Goal: Task Accomplishment & Management: Manage account settings

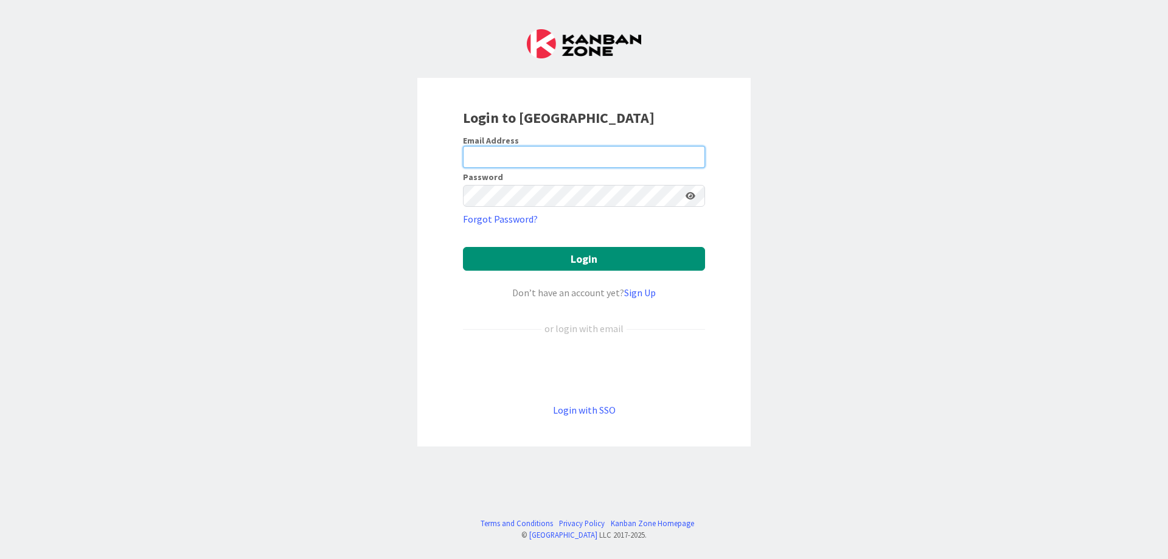
click at [510, 160] on input "email" at bounding box center [584, 157] width 242 height 22
type input "[PERSON_NAME][EMAIL_ADDRESS][DOMAIN_NAME]"
click at [463, 247] on button "Login" at bounding box center [584, 259] width 242 height 24
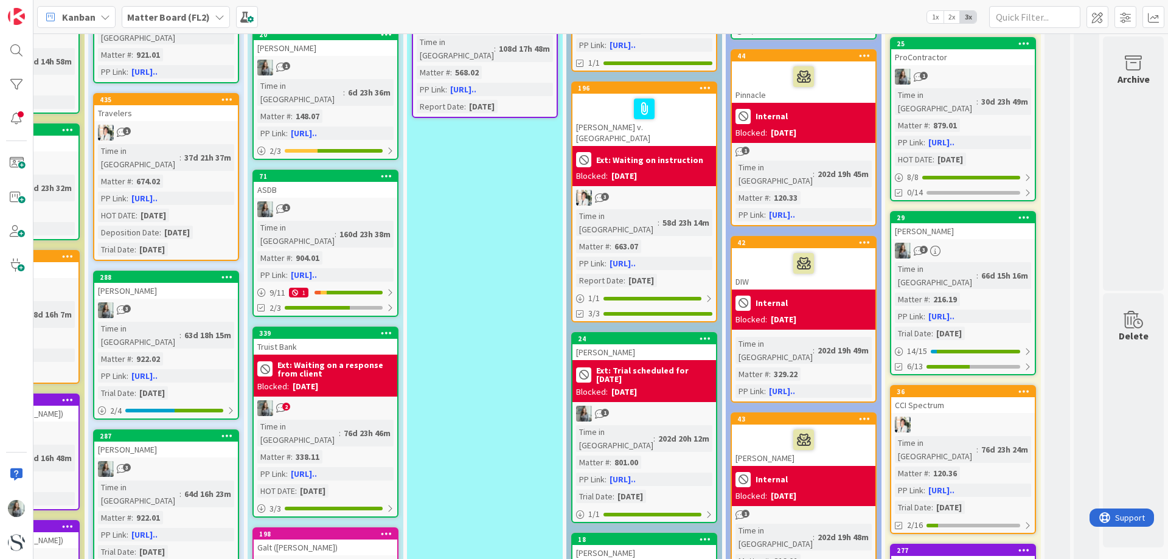
scroll to position [487, 464]
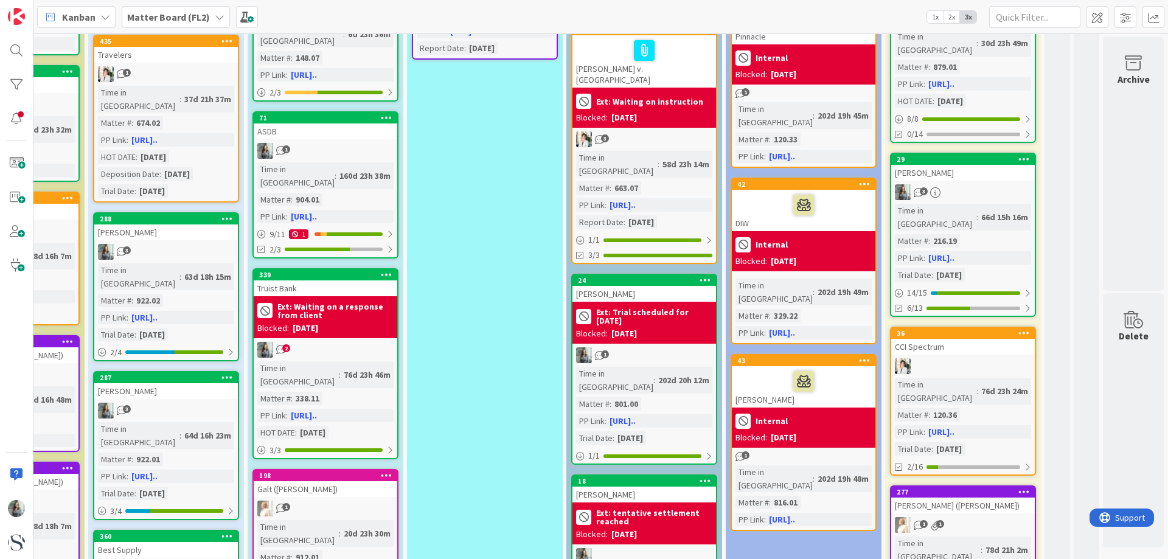
click at [635, 347] on div "1" at bounding box center [645, 355] width 144 height 16
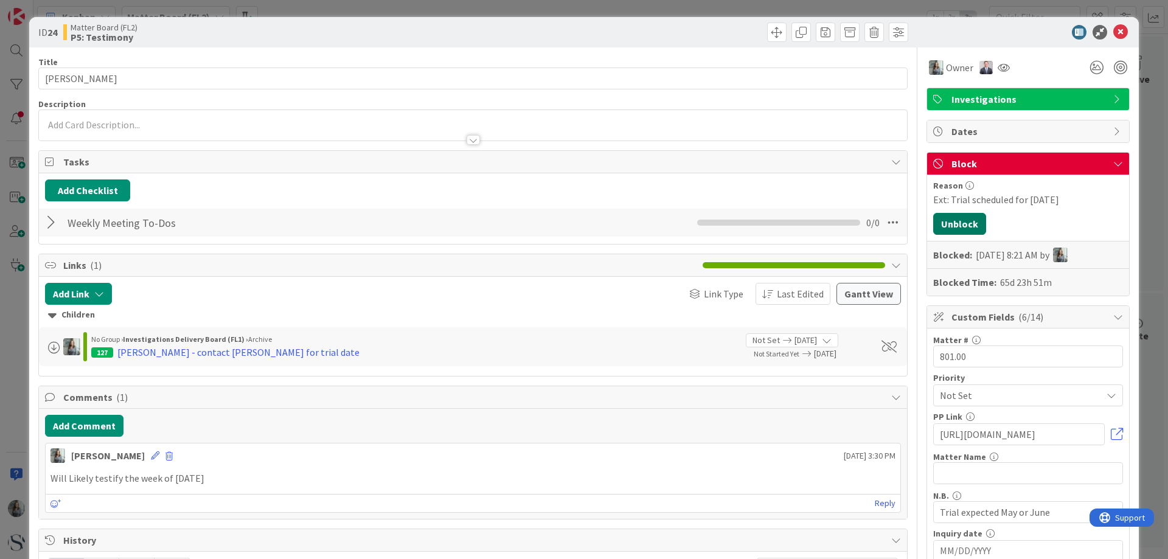
click at [948, 220] on button "Unblock" at bounding box center [959, 224] width 53 height 22
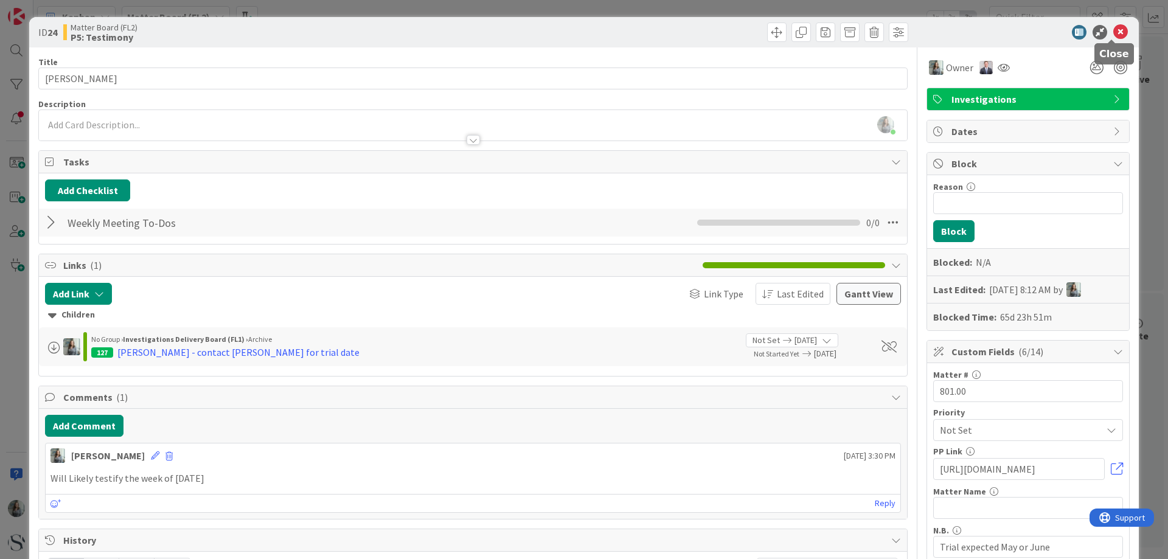
click at [1113, 33] on icon at bounding box center [1120, 32] width 15 height 15
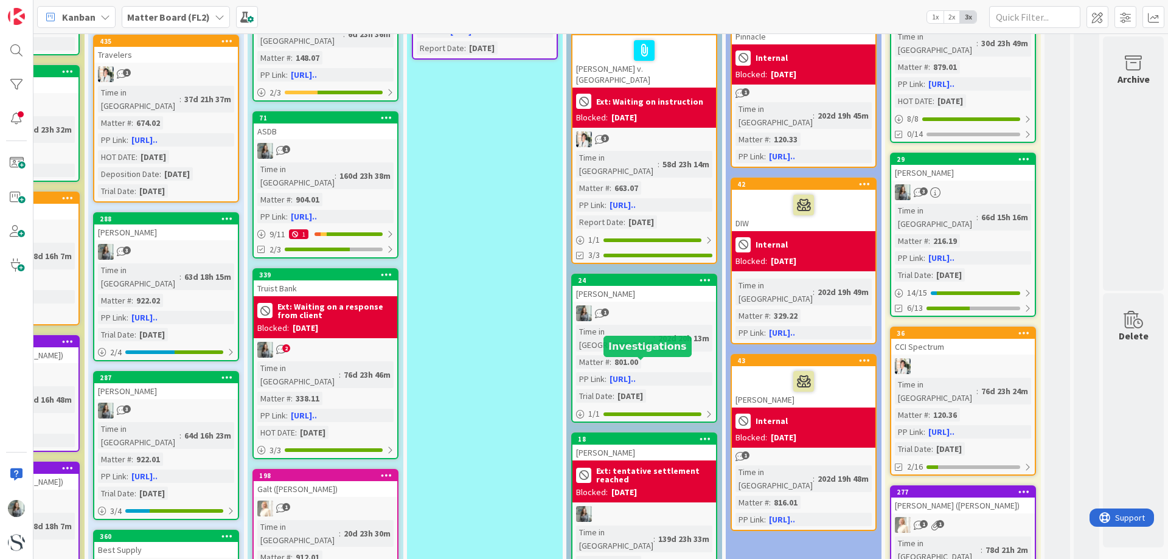
click at [650, 467] on b "Ext: tentative settlement reached" at bounding box center [654, 475] width 116 height 17
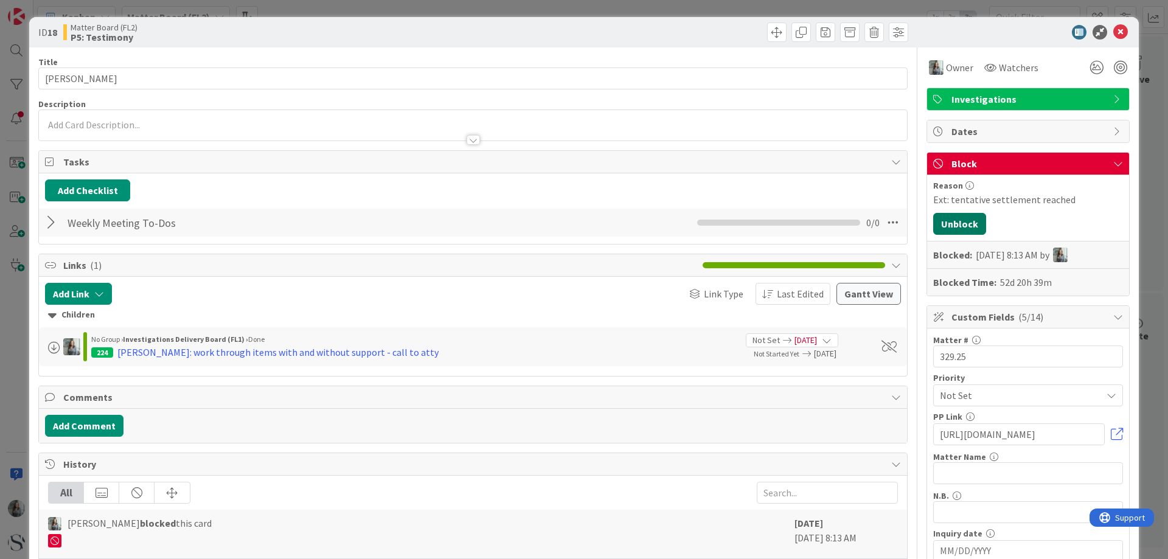
click at [945, 228] on button "Unblock" at bounding box center [959, 224] width 53 height 22
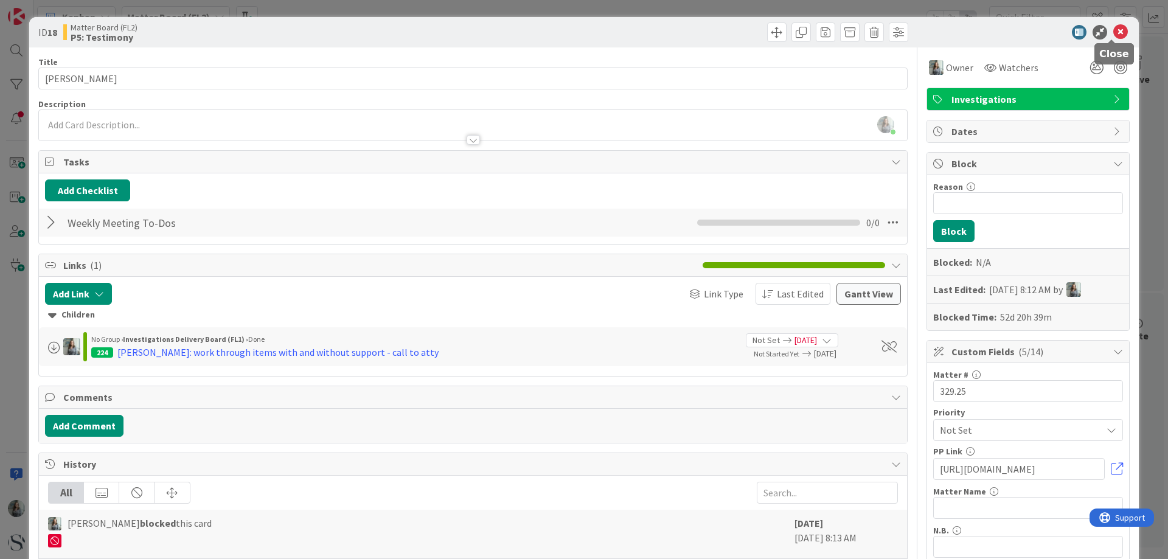
click at [1114, 34] on icon at bounding box center [1120, 32] width 15 height 15
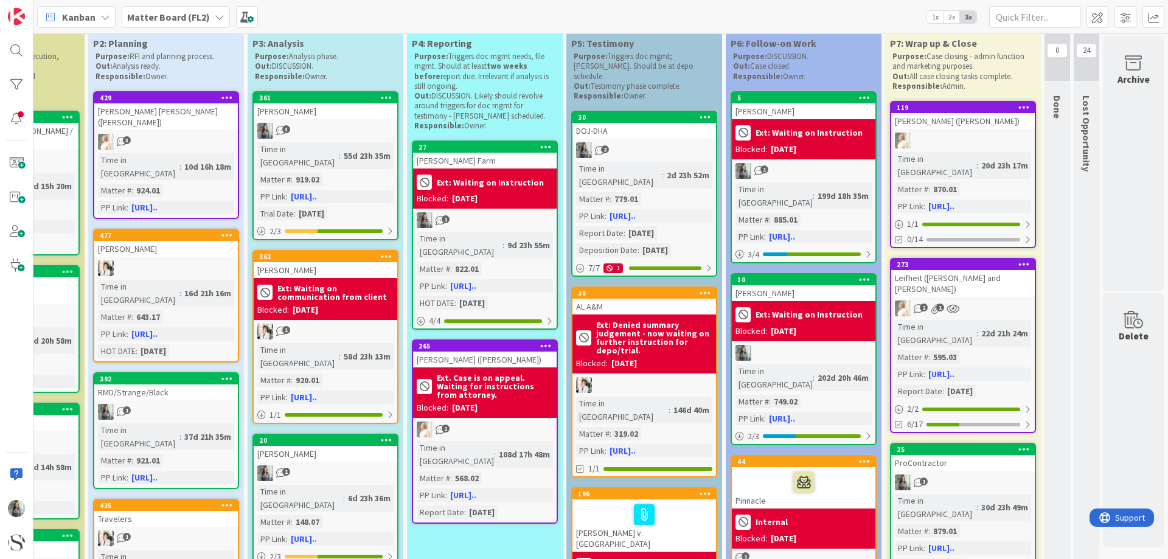
scroll to position [0, 464]
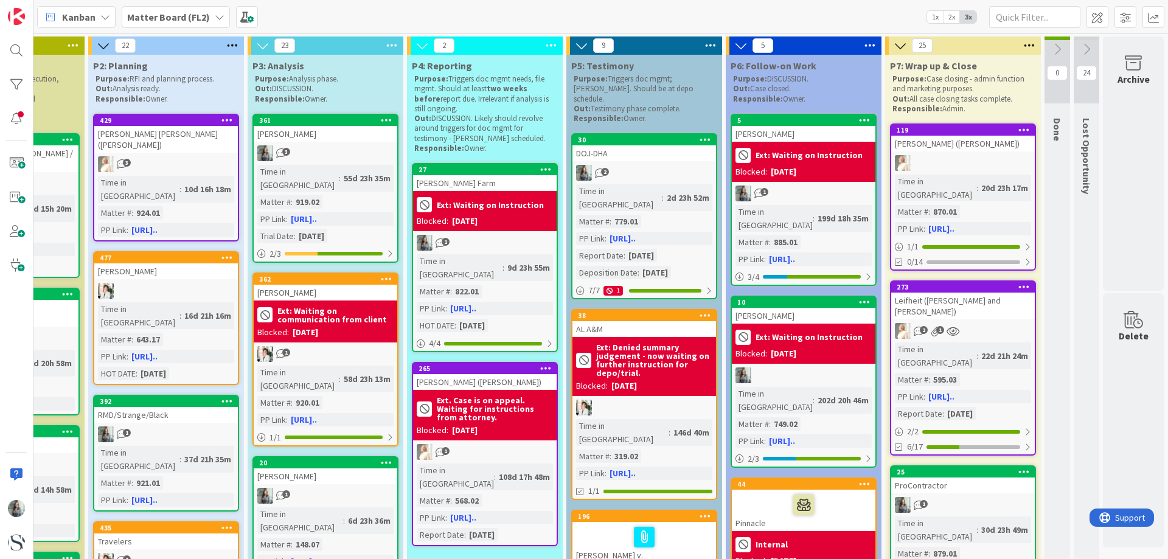
click at [688, 234] on div "Time in Column : 2d 23h 52m Matter # : 779.01 PP Link : [URL].. Report Date : […" at bounding box center [644, 231] width 136 height 95
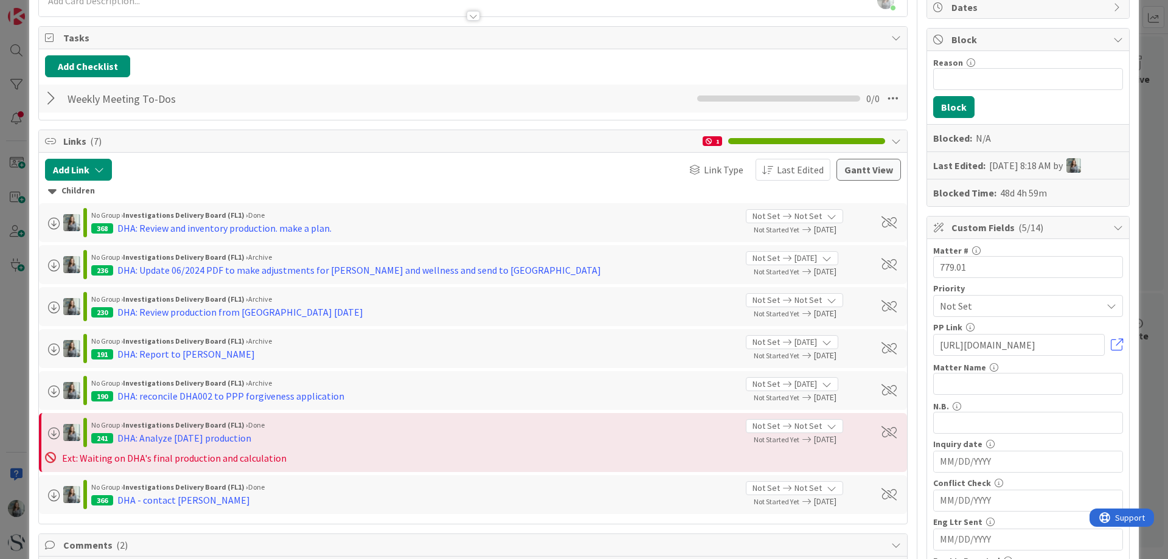
scroll to position [243, 0]
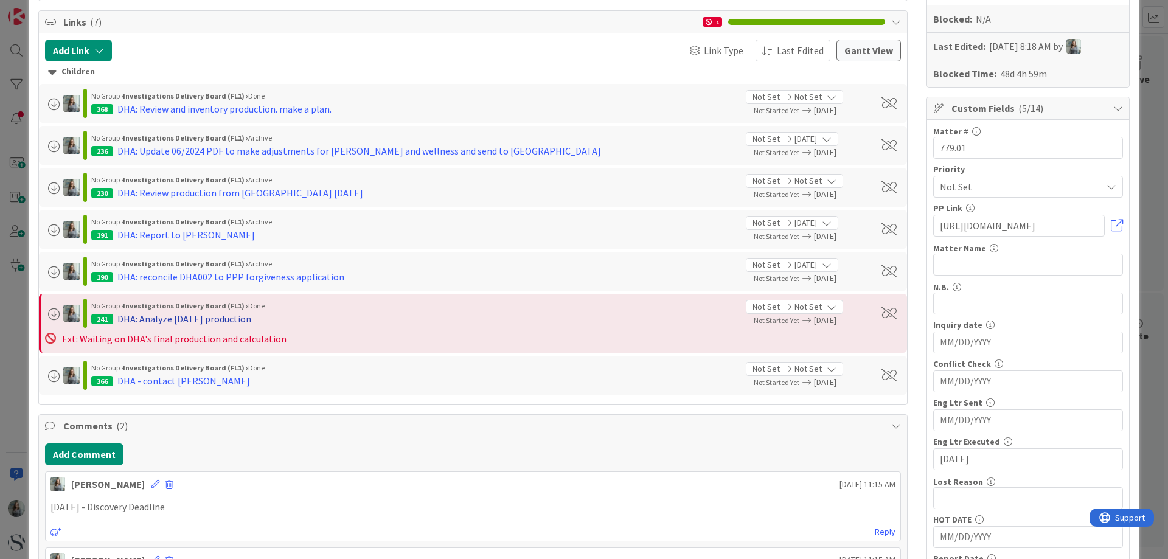
click at [155, 319] on div "DHA: Analyze [DATE] production" at bounding box center [184, 319] width 134 height 15
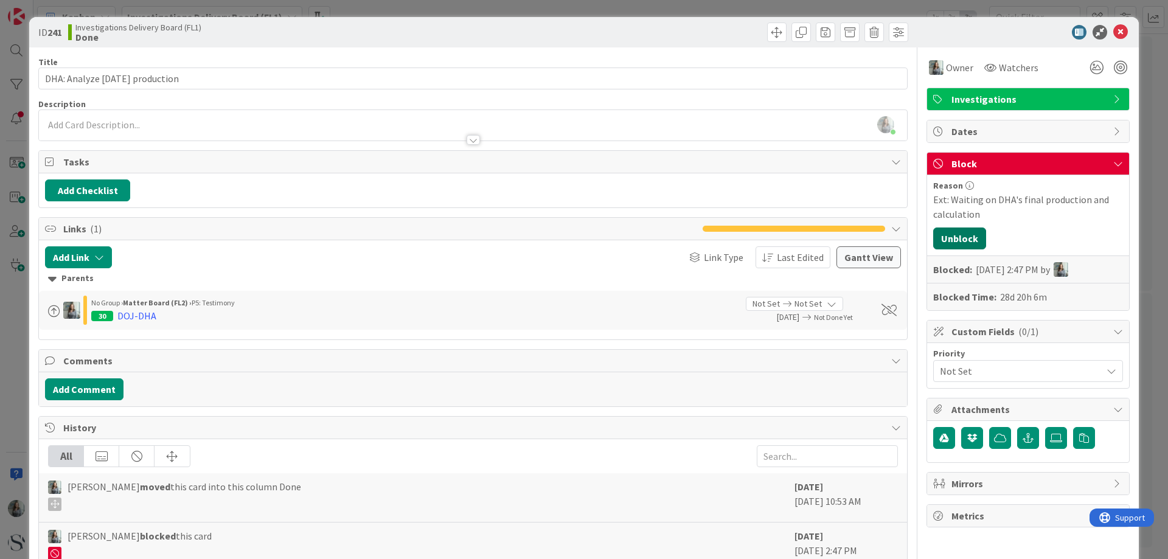
click at [973, 238] on button "Unblock" at bounding box center [959, 239] width 53 height 22
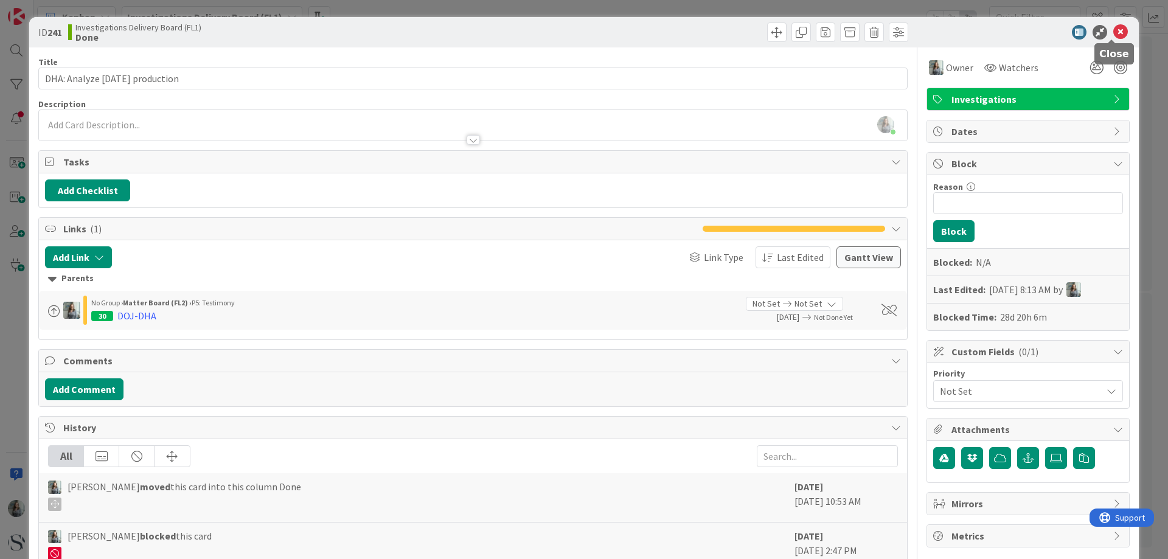
click at [1114, 29] on icon at bounding box center [1120, 32] width 15 height 15
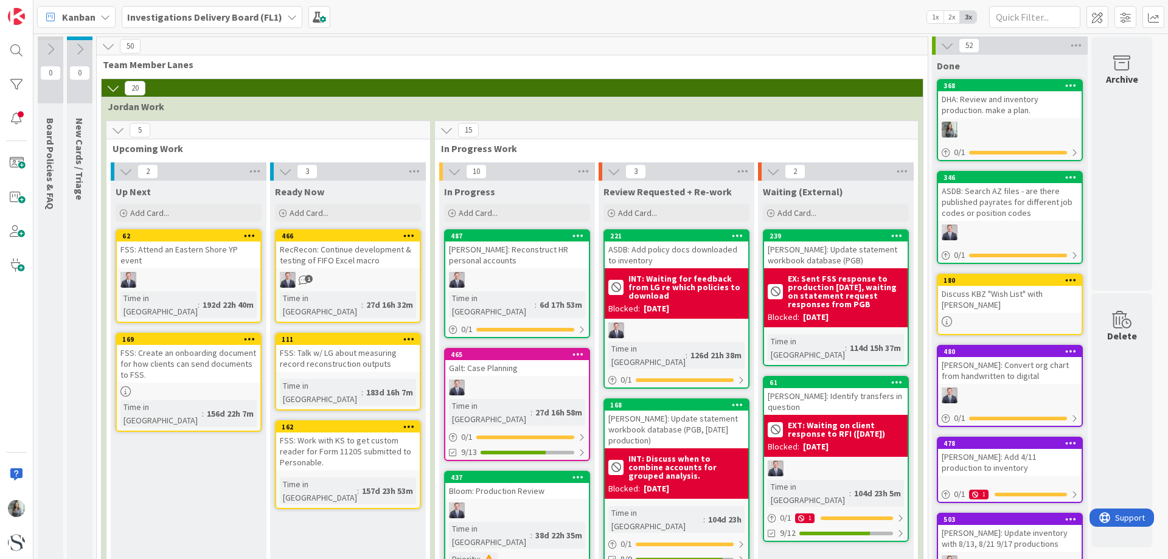
click at [206, 18] on b "Investigations Delivery Board (FL1)" at bounding box center [204, 17] width 155 height 12
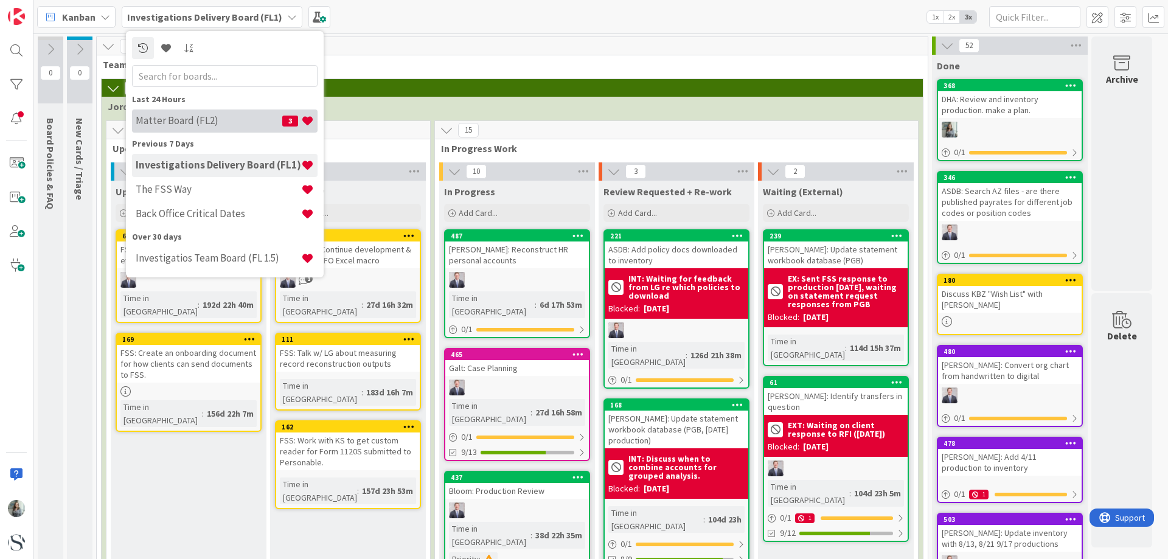
click at [161, 125] on h4 "Matter Board (FL2)" at bounding box center [209, 120] width 147 height 12
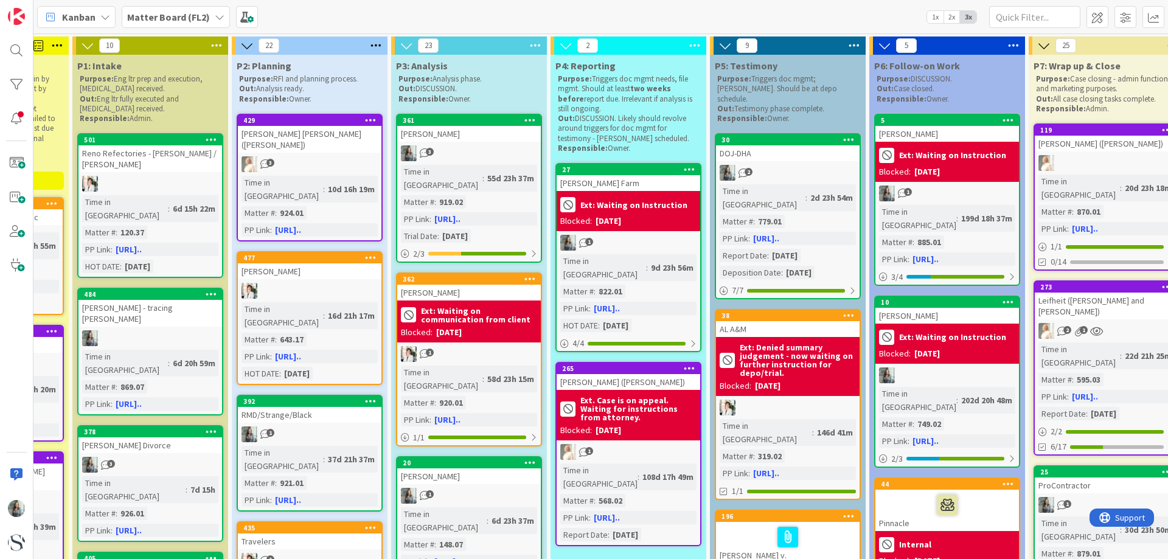
scroll to position [0, 343]
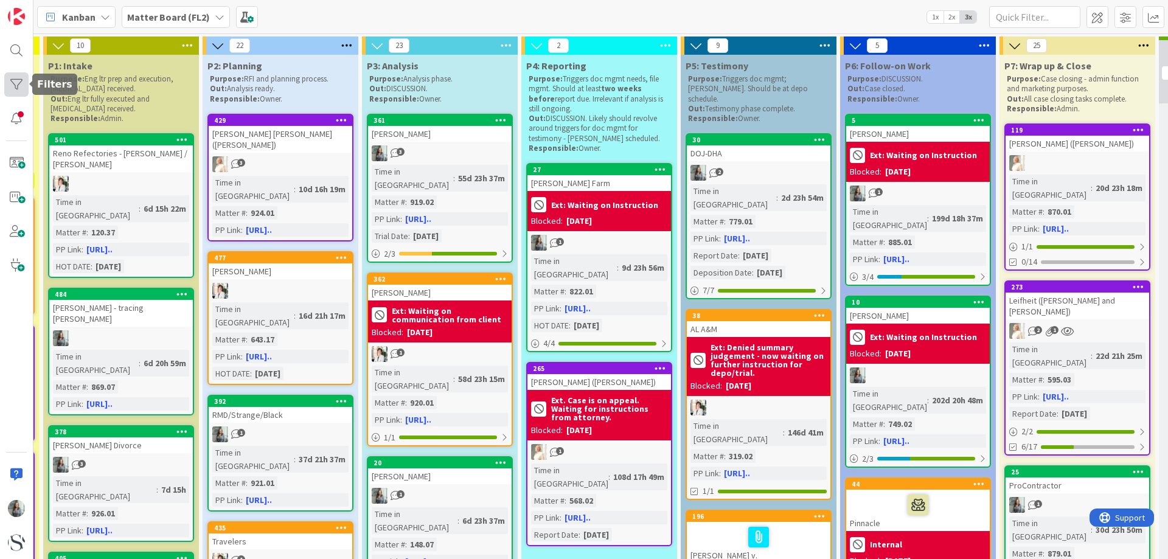
click at [19, 84] on div at bounding box center [16, 84] width 24 height 24
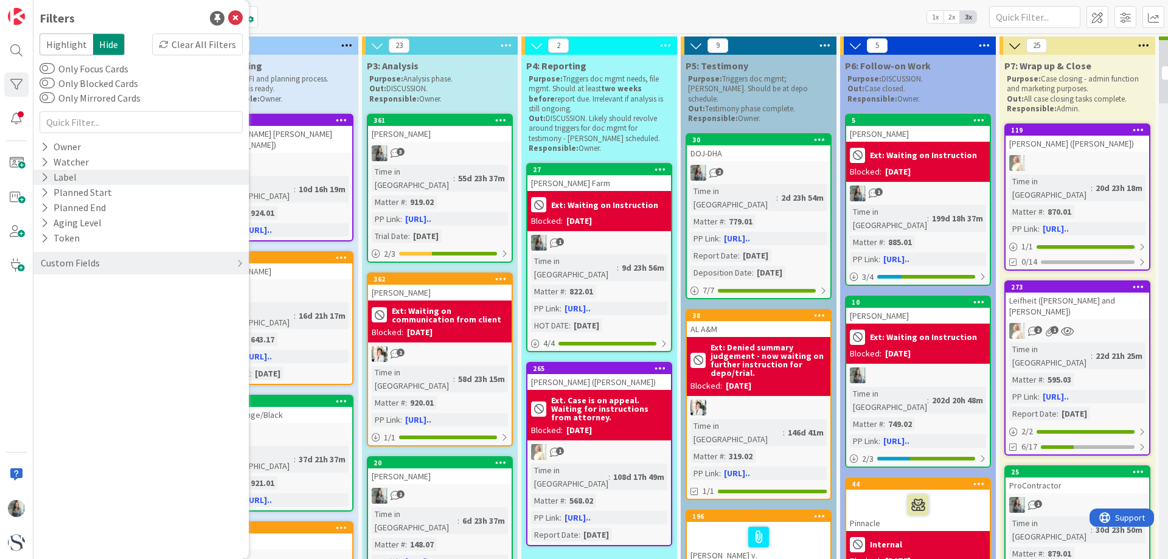
click at [45, 175] on icon at bounding box center [45, 177] width 8 height 10
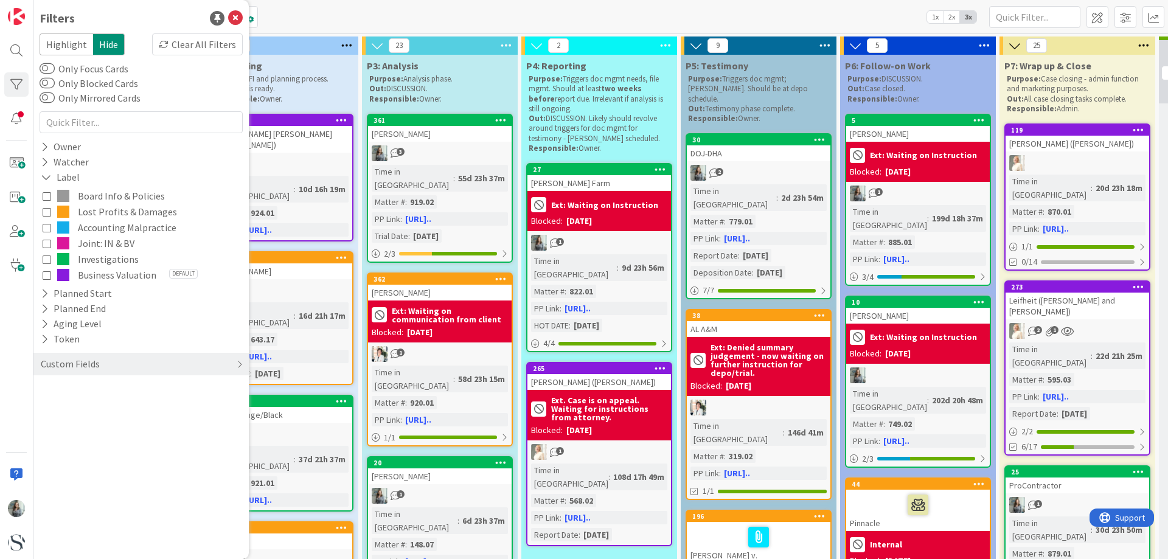
click at [42, 257] on div "Board Info & Policies Lost Profits & Damages Accounting Malpractice Joint: IN &…" at bounding box center [141, 235] width 203 height 101
click at [46, 214] on icon at bounding box center [47, 211] width 9 height 9
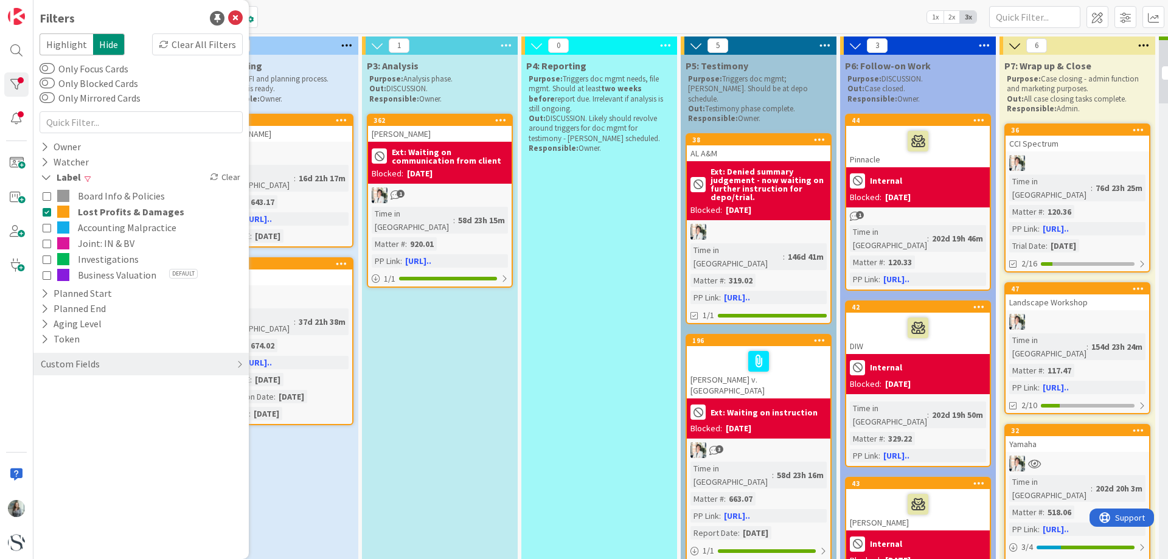
click at [46, 248] on icon at bounding box center [47, 243] width 9 height 9
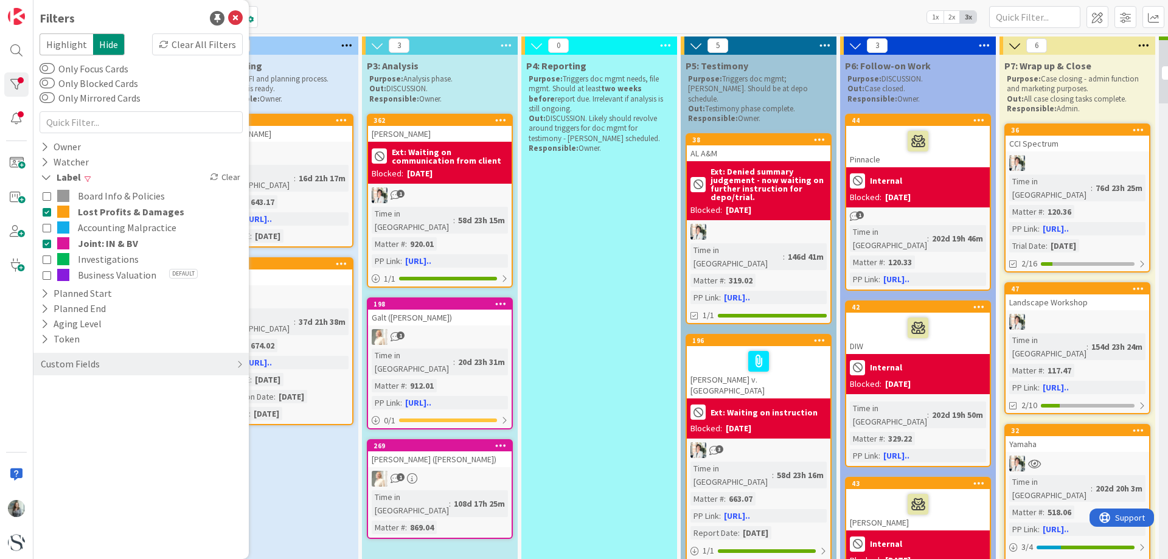
click at [47, 262] on icon at bounding box center [47, 259] width 9 height 9
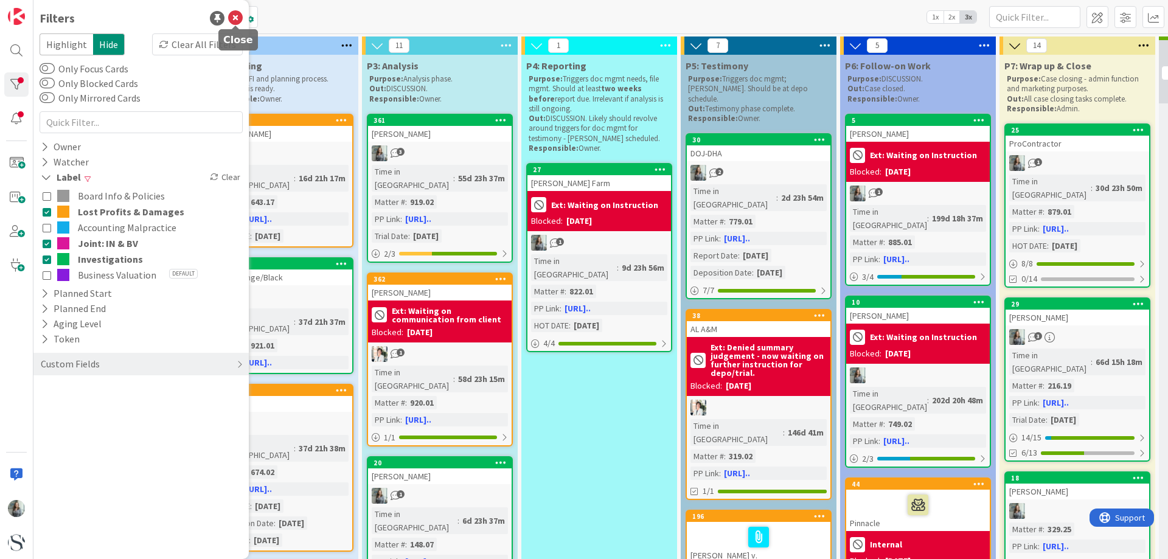
click at [237, 15] on icon at bounding box center [235, 18] width 15 height 15
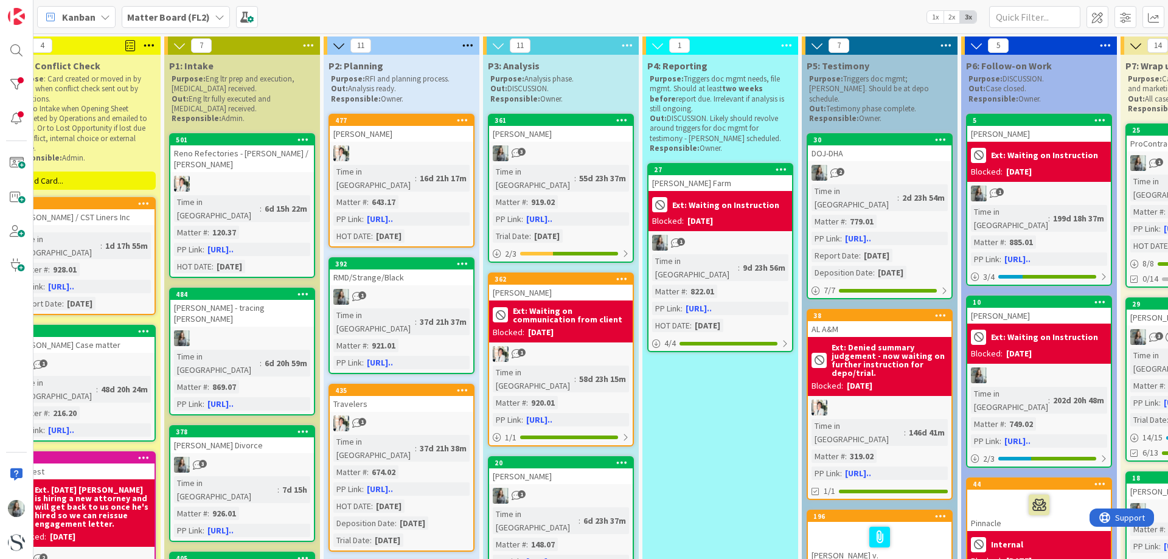
scroll to position [0, 214]
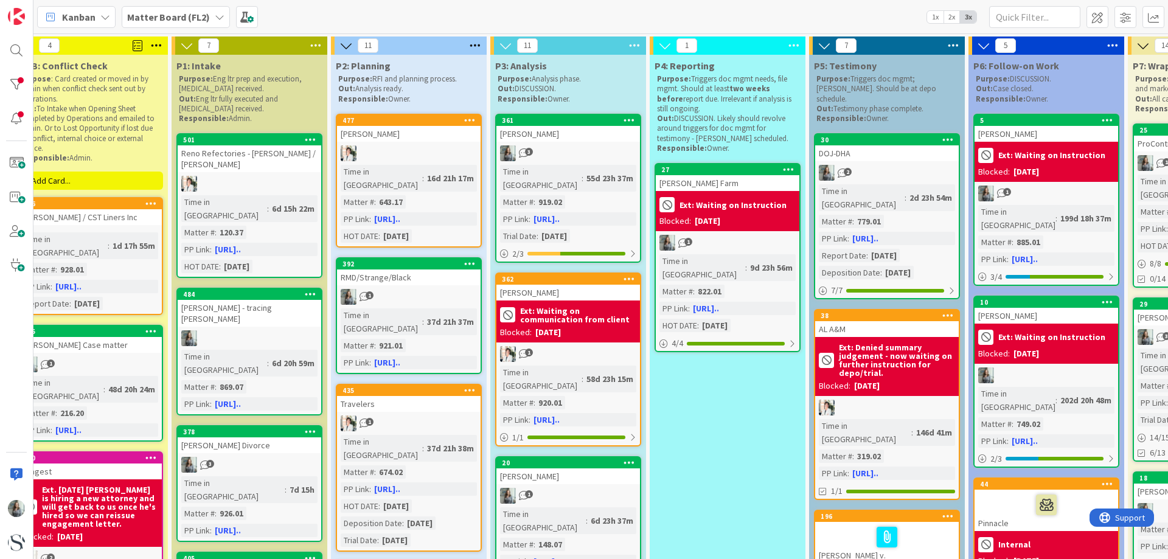
click at [586, 128] on div "[PERSON_NAME]" at bounding box center [568, 134] width 144 height 16
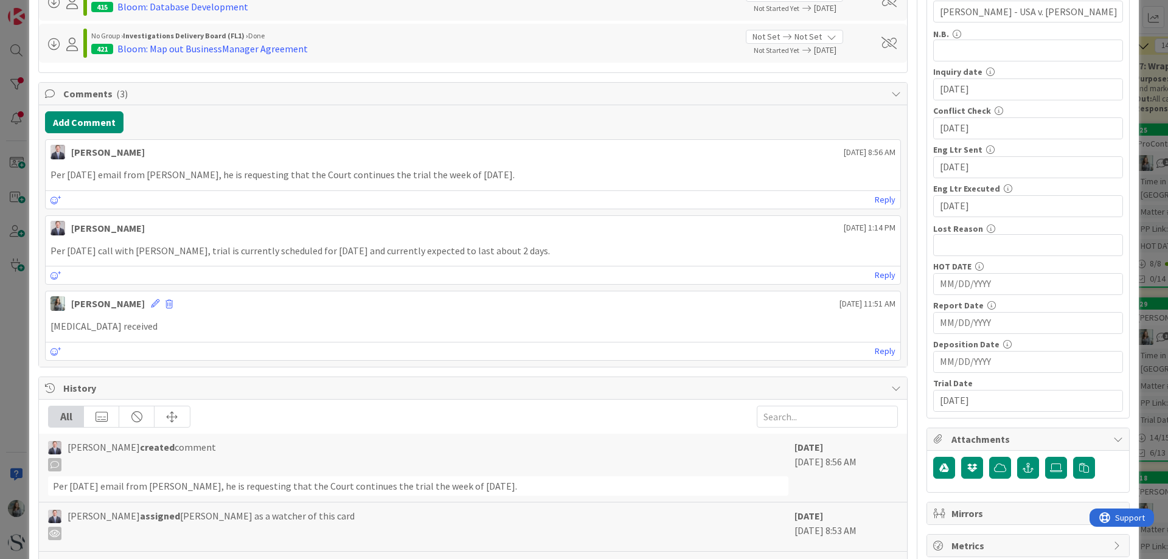
scroll to position [426, 0]
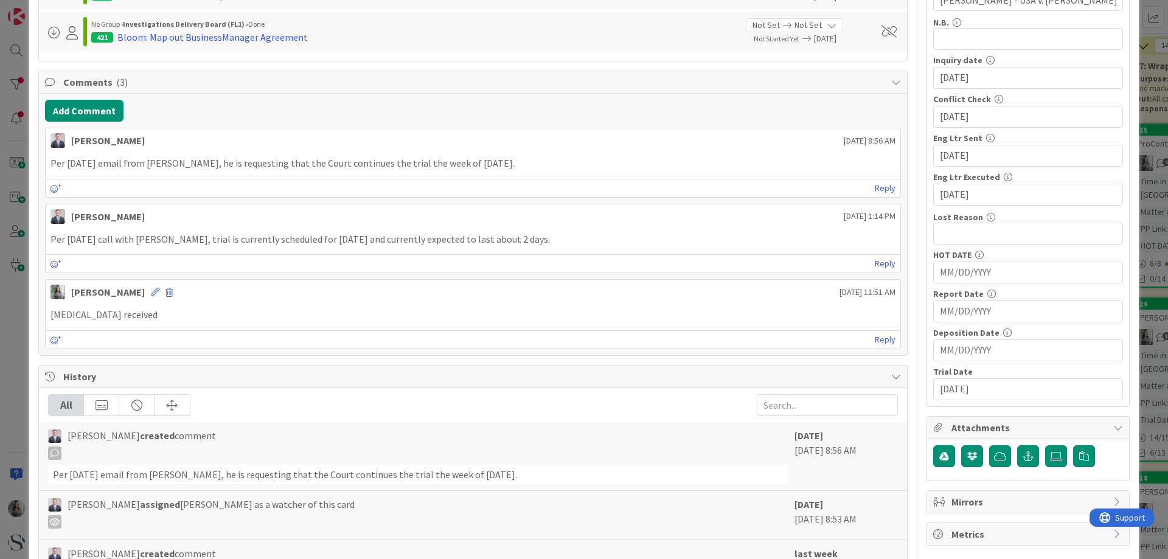
click at [972, 391] on input "[DATE]" at bounding box center [1028, 389] width 176 height 21
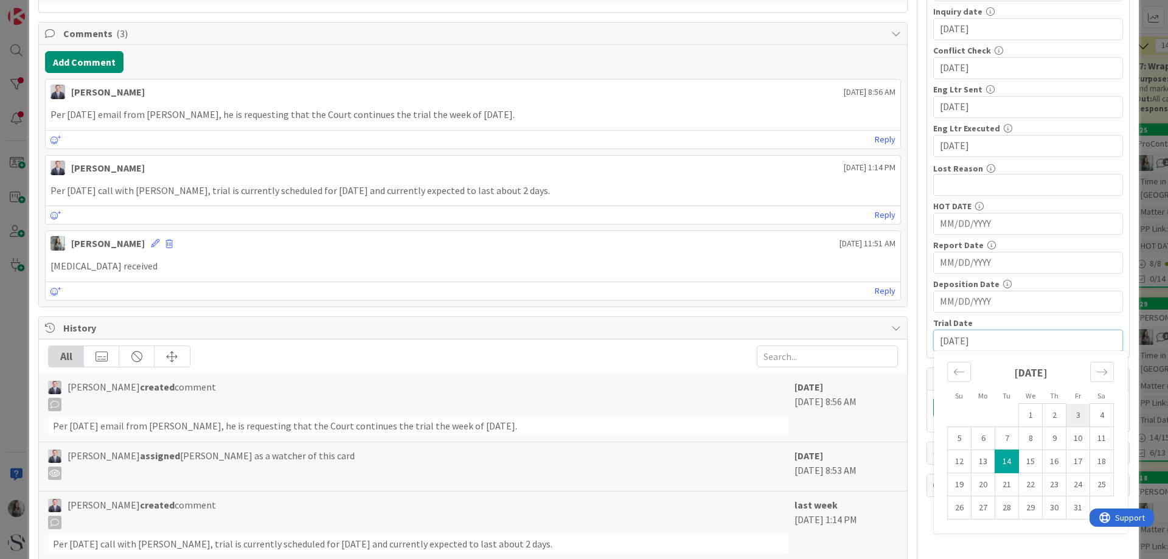
scroll to position [487, 0]
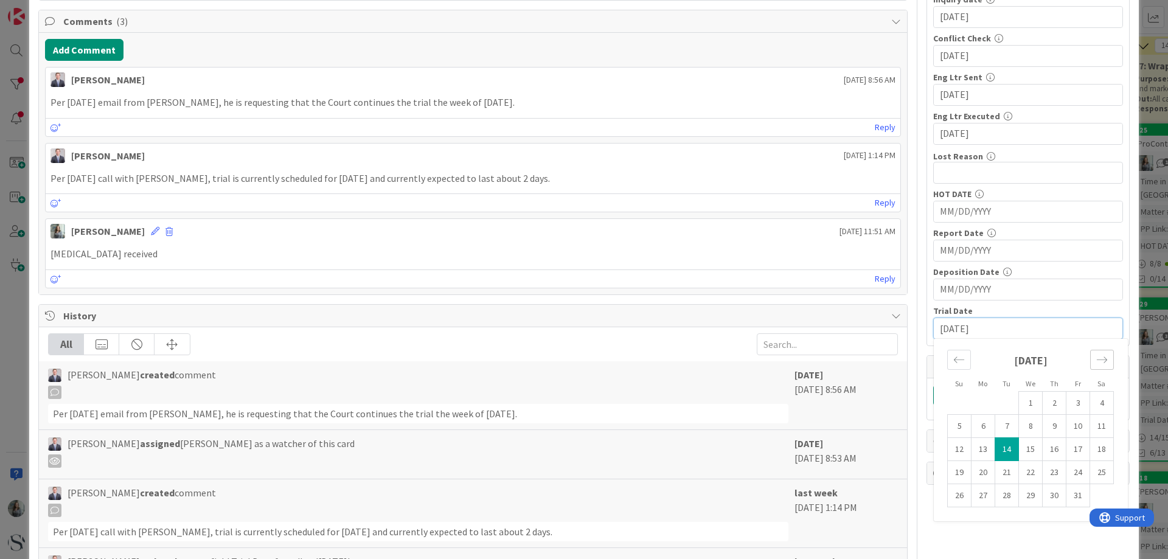
click at [1090, 366] on div "Move forward to switch to the next month." at bounding box center [1102, 360] width 24 height 20
click at [977, 476] on td "17" at bounding box center [984, 472] width 24 height 23
type input "[DATE]"
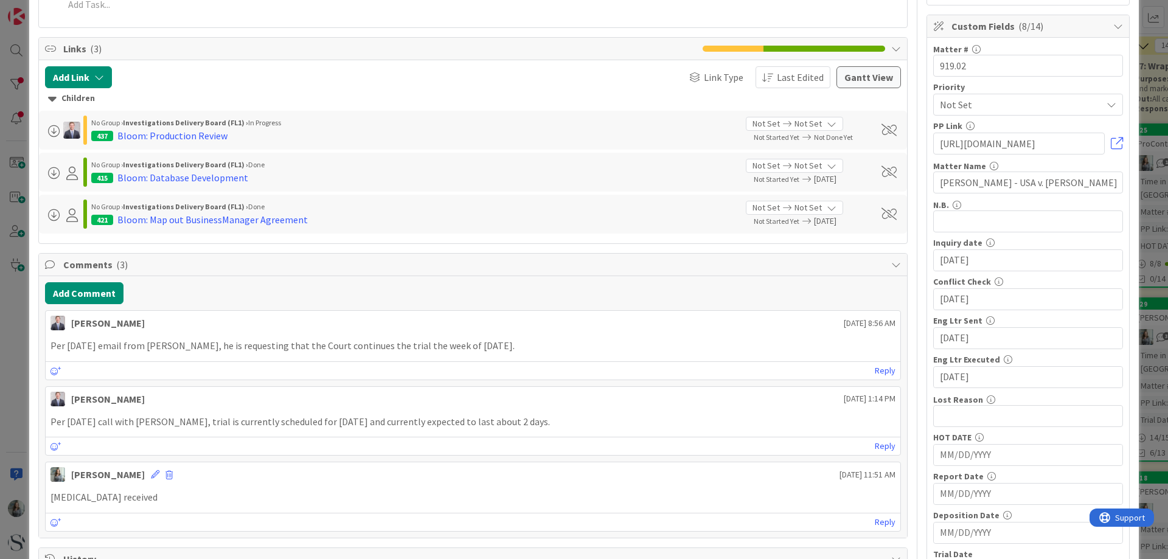
scroll to position [0, 0]
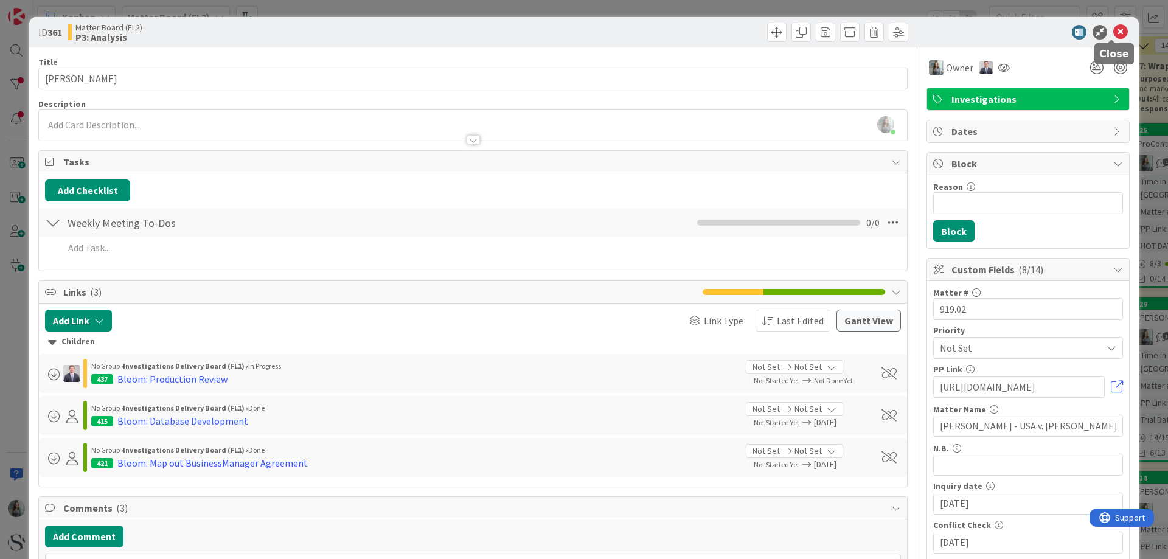
click at [1113, 33] on icon at bounding box center [1120, 32] width 15 height 15
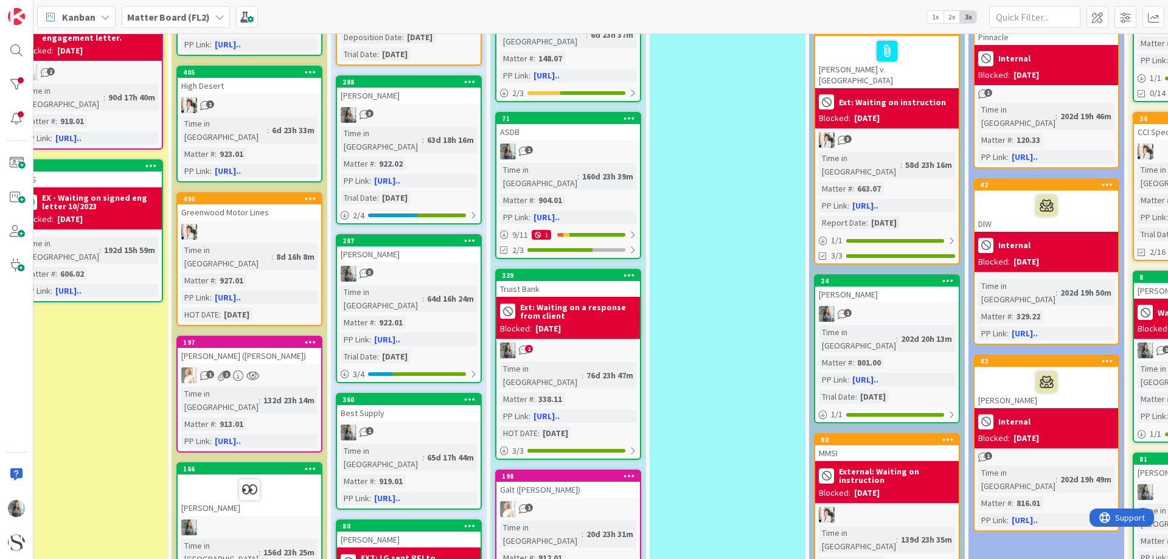
scroll to position [487, 214]
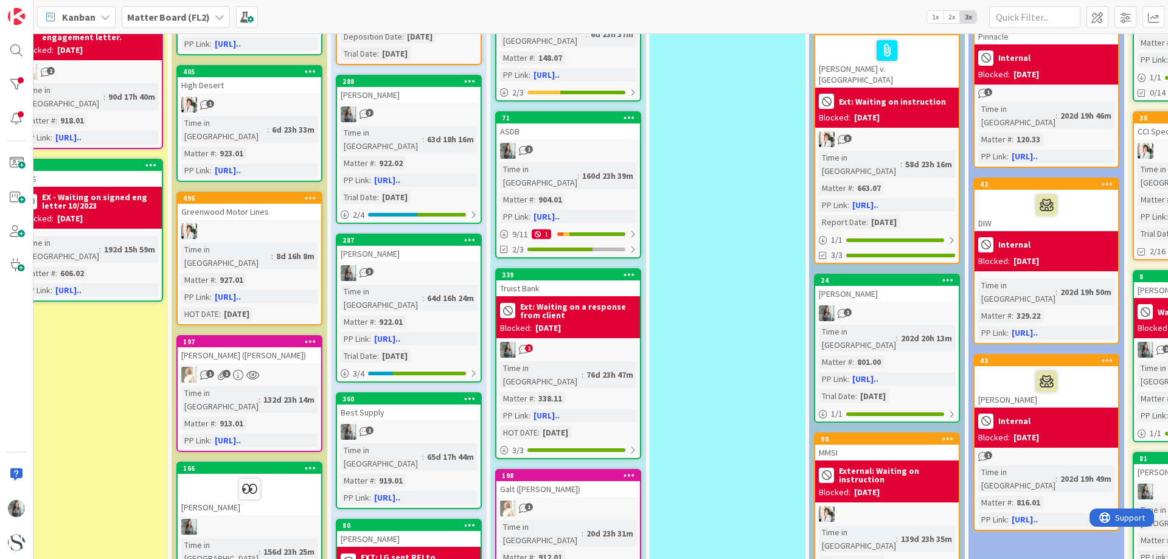
click at [536, 342] on div "2" at bounding box center [568, 350] width 144 height 16
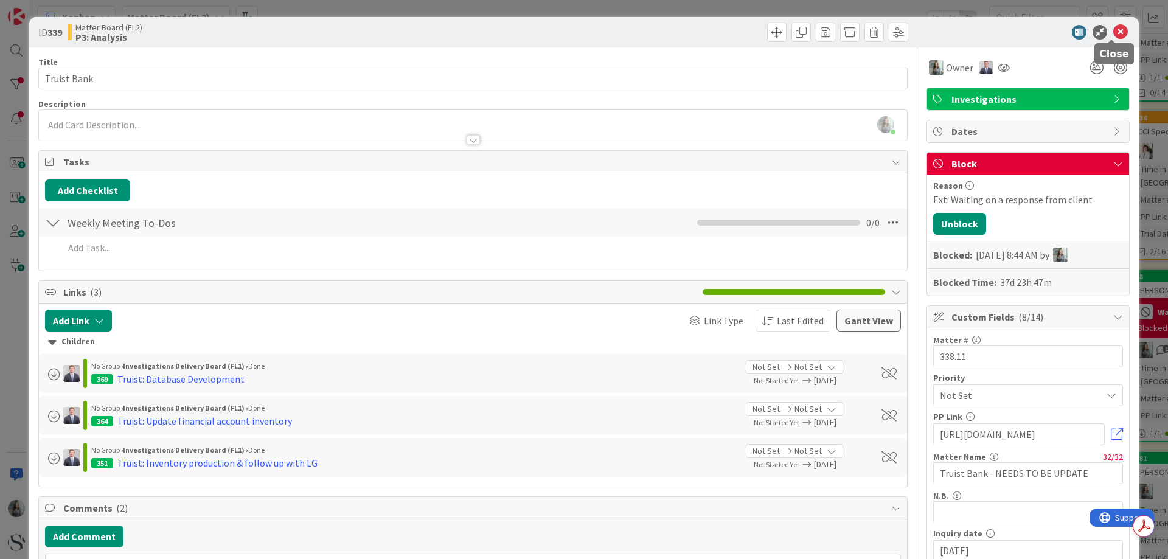
click at [1118, 29] on icon at bounding box center [1120, 32] width 15 height 15
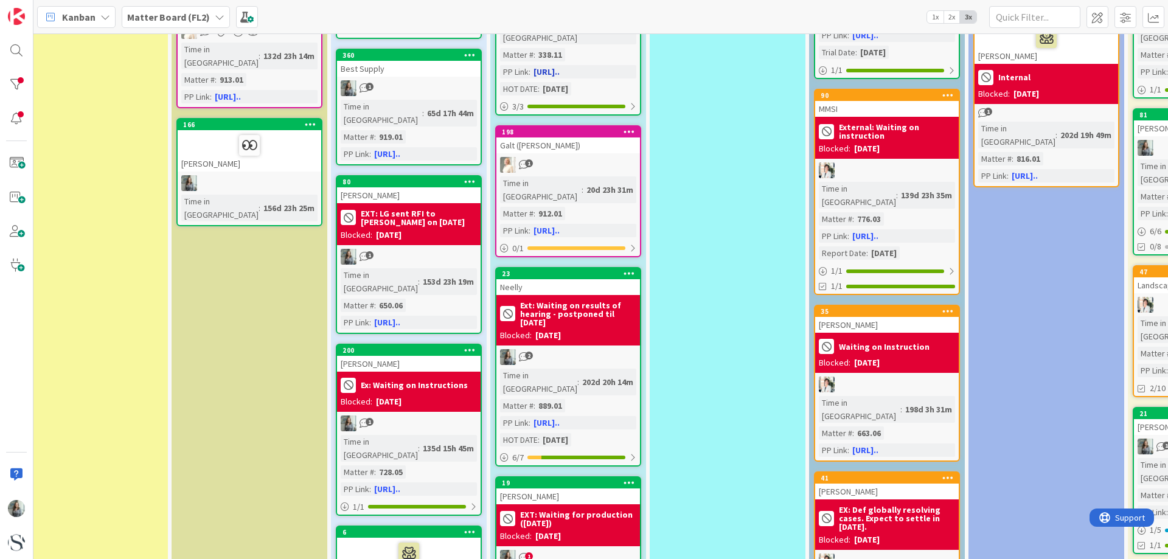
scroll to position [852, 214]
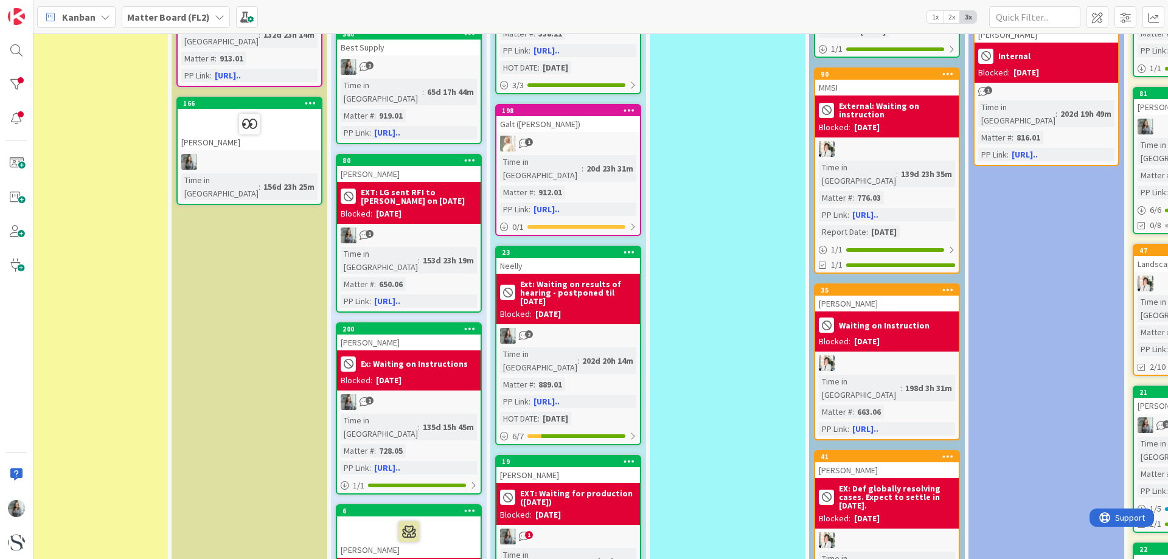
click at [613, 529] on div "1" at bounding box center [568, 537] width 144 height 16
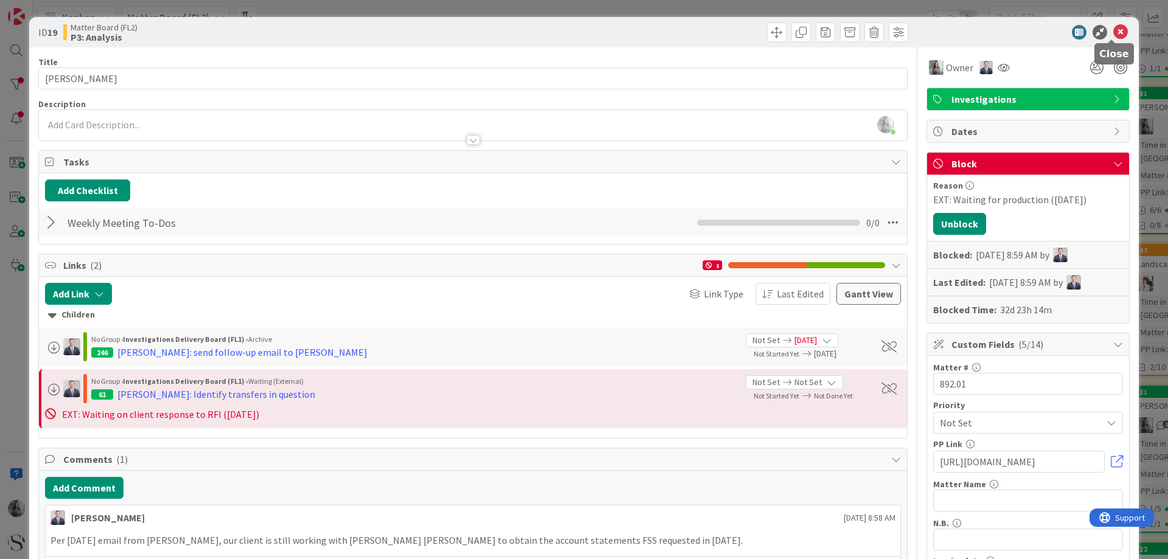
click at [1113, 33] on icon at bounding box center [1120, 32] width 15 height 15
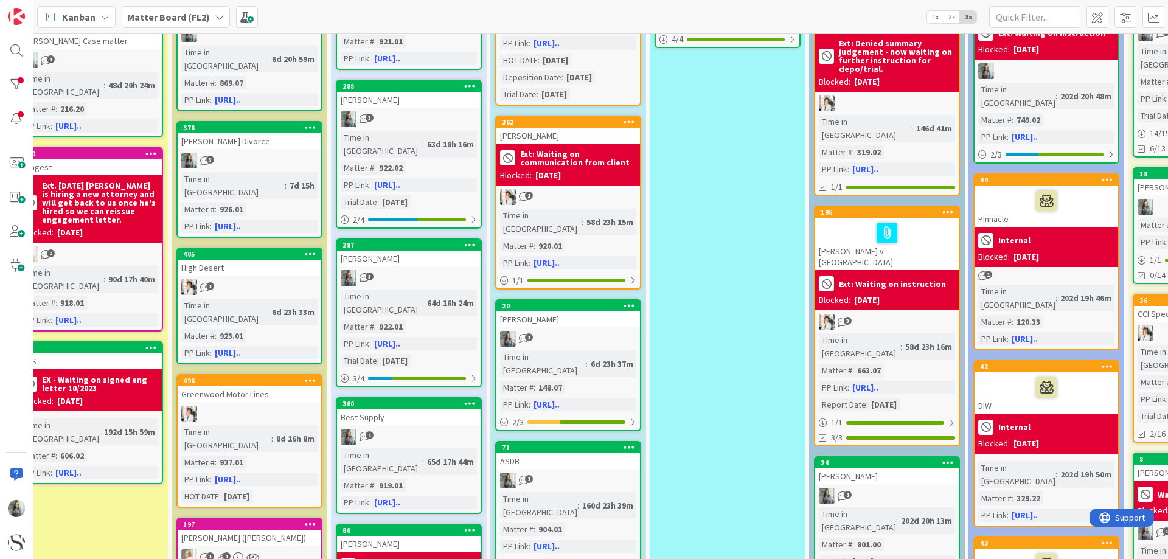
scroll to position [0, 214]
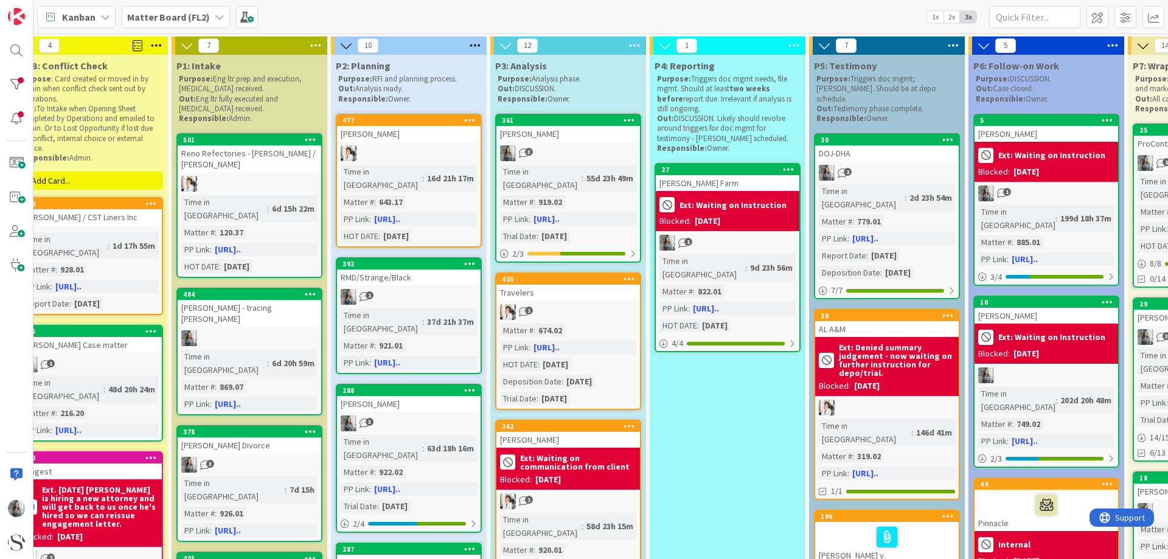
click at [278, 204] on div "6d 15h 22m" at bounding box center [293, 208] width 49 height 13
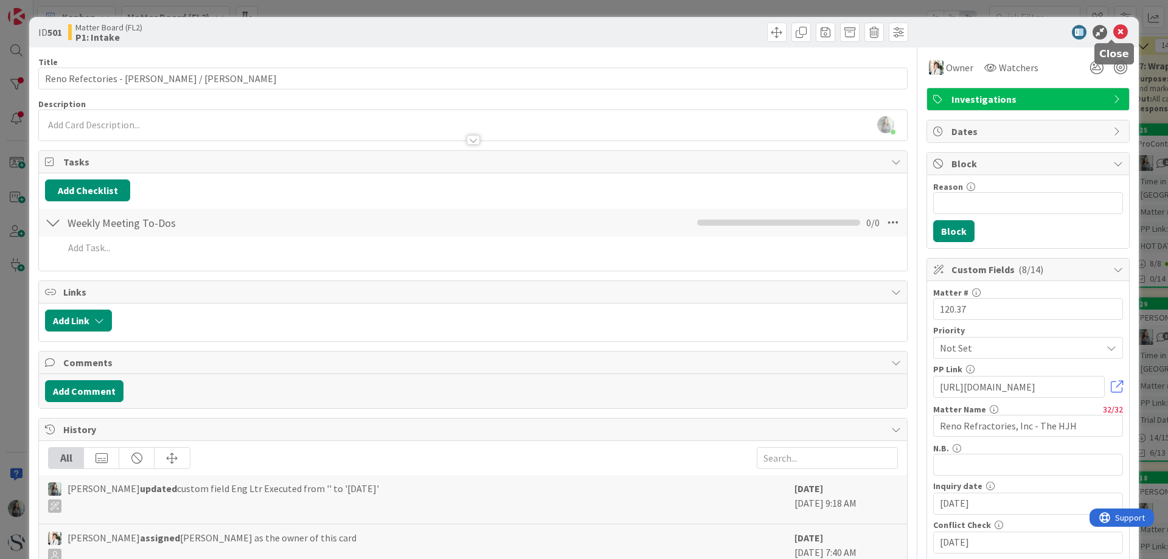
click at [1113, 30] on icon at bounding box center [1120, 32] width 15 height 15
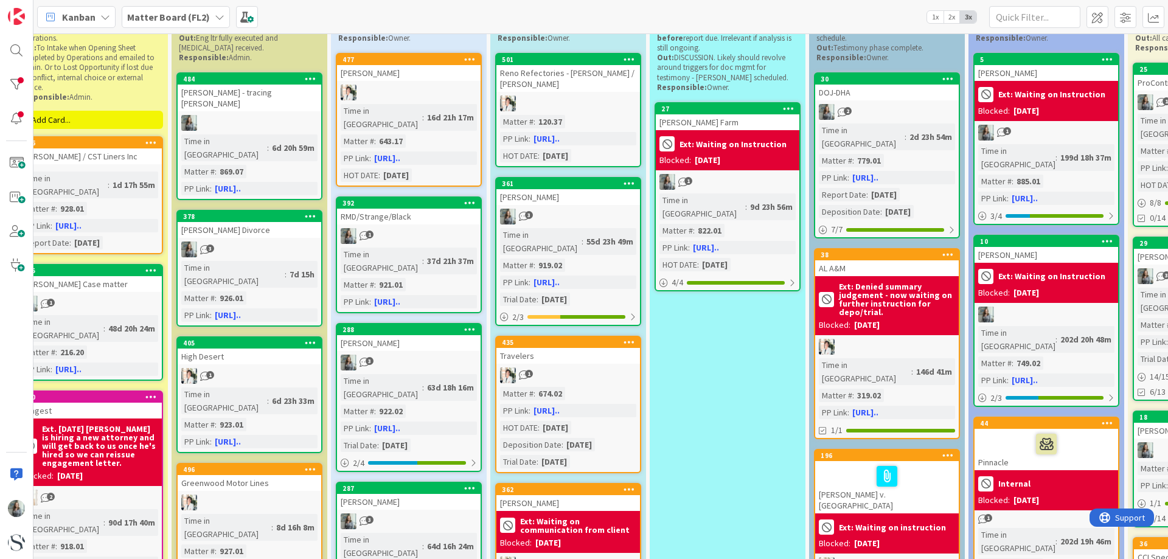
scroll to position [122, 214]
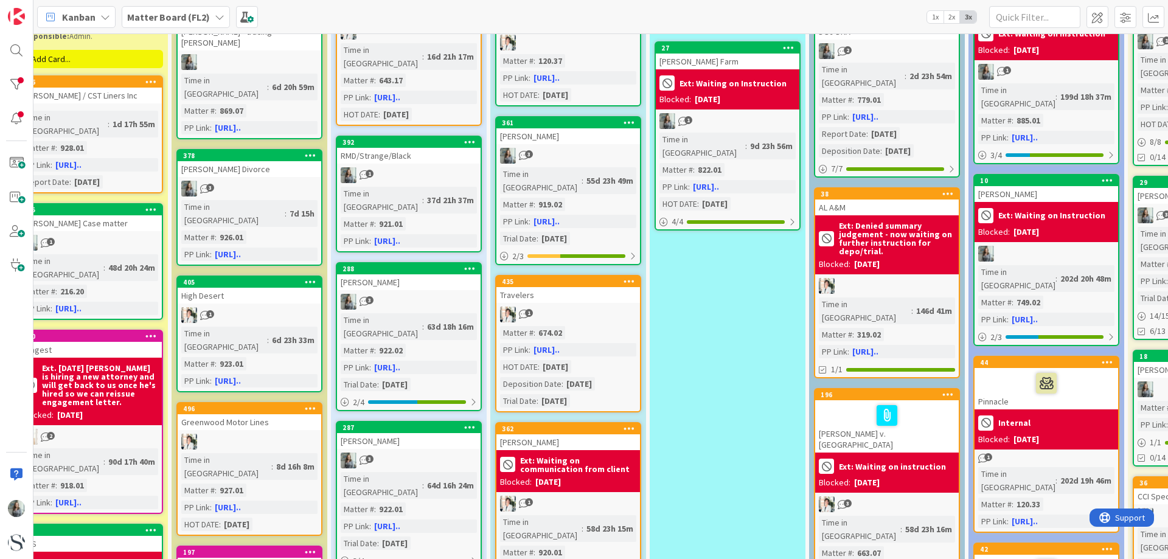
click at [237, 307] on div "1" at bounding box center [250, 315] width 144 height 16
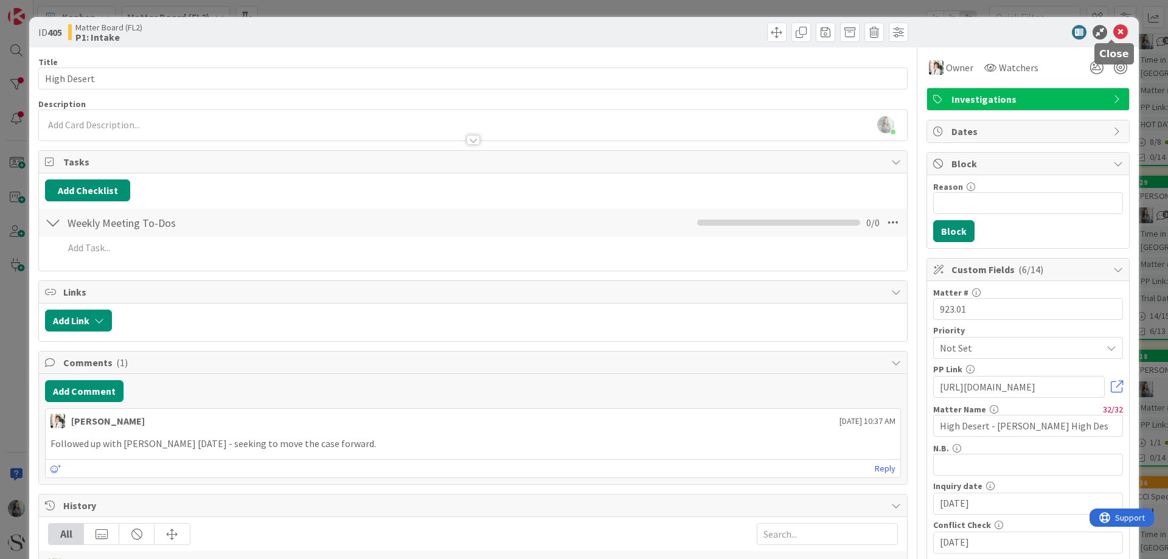
click at [1113, 27] on icon at bounding box center [1120, 32] width 15 height 15
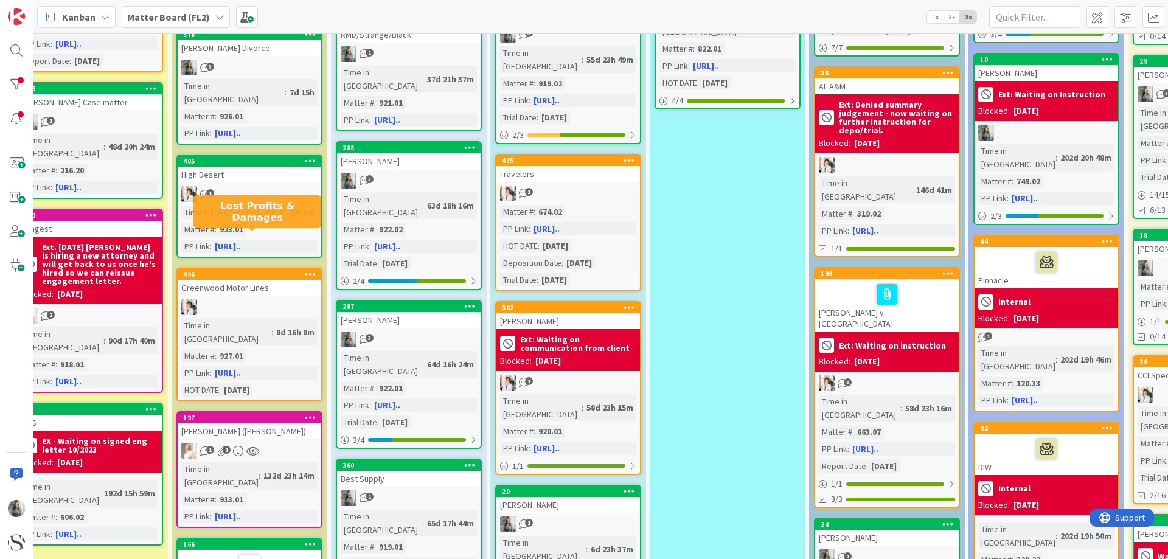
scroll to position [243, 214]
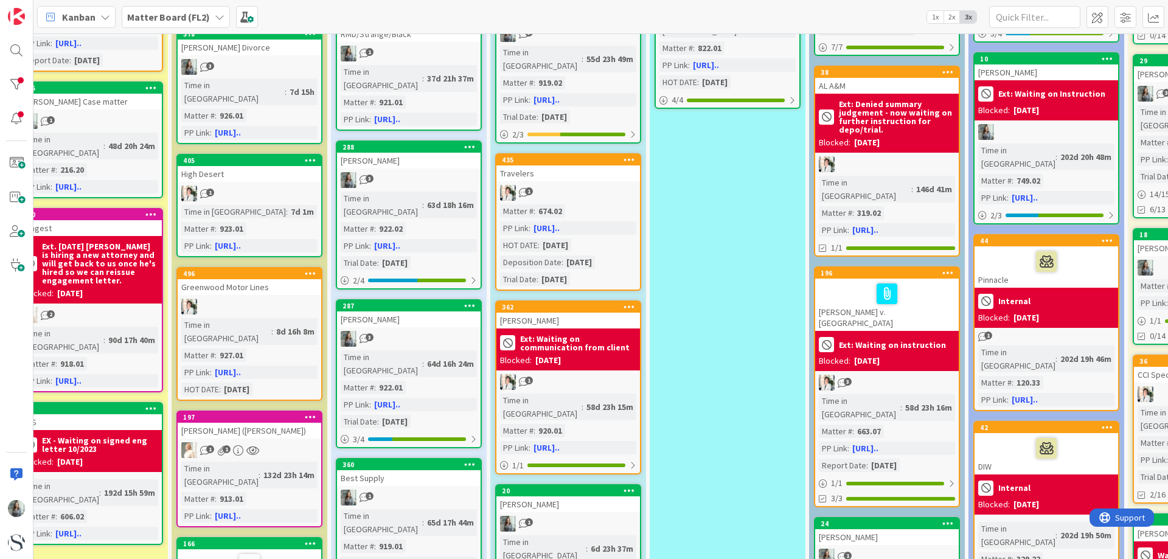
click at [259, 299] on div at bounding box center [250, 307] width 144 height 16
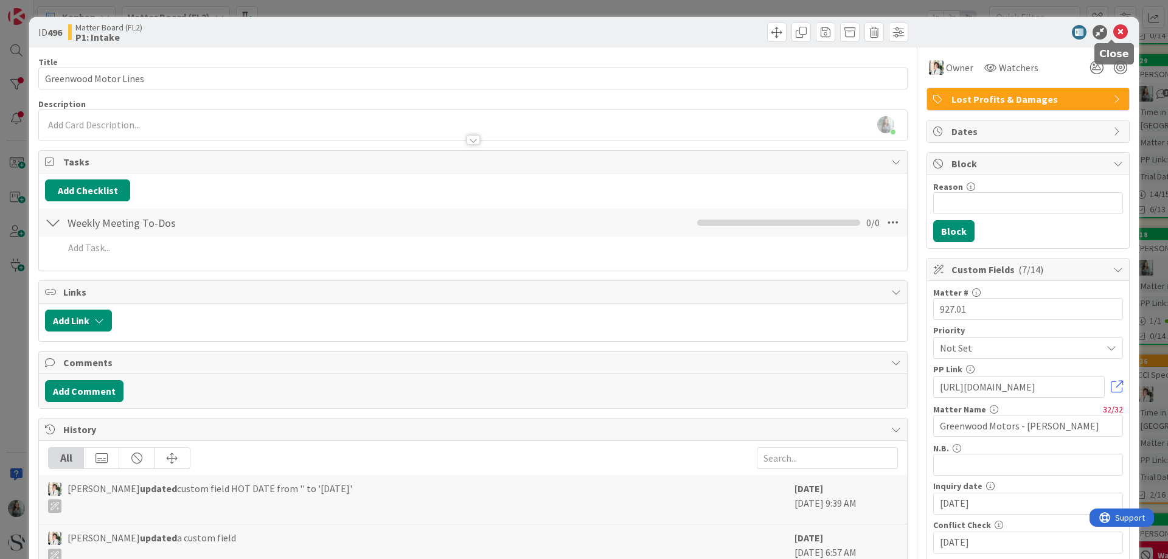
click at [1113, 36] on icon at bounding box center [1120, 32] width 15 height 15
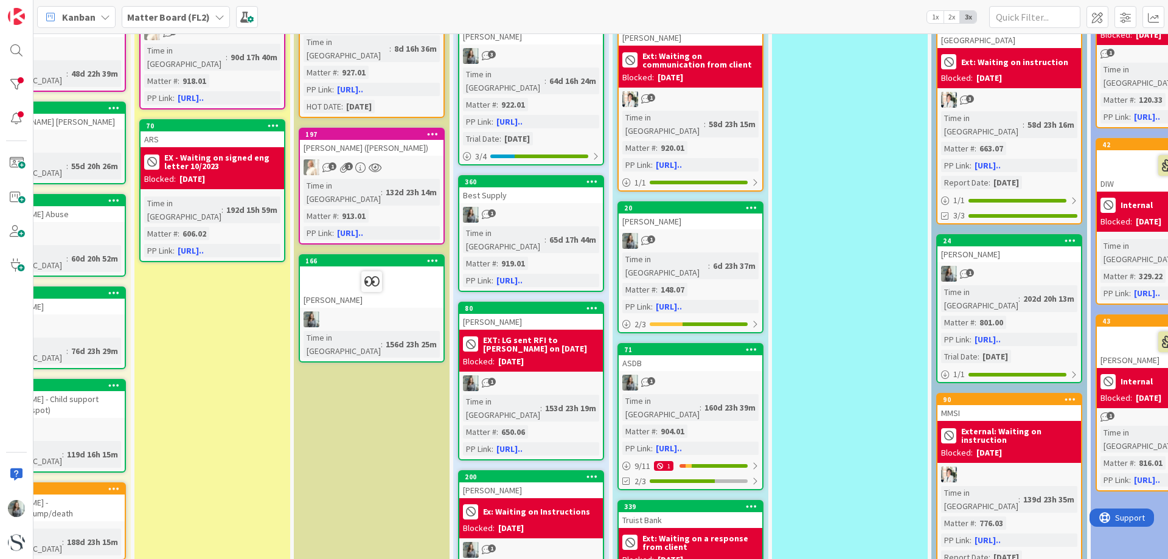
scroll to position [548, 92]
